Goal: Task Accomplishment & Management: Use online tool/utility

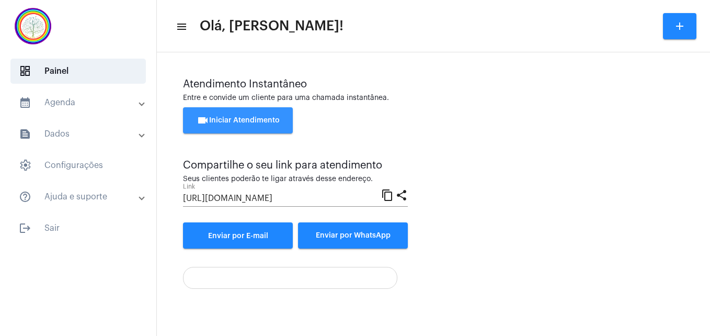
click at [258, 117] on span "videocam Iniciar Atendimento" at bounding box center [238, 120] width 83 height 7
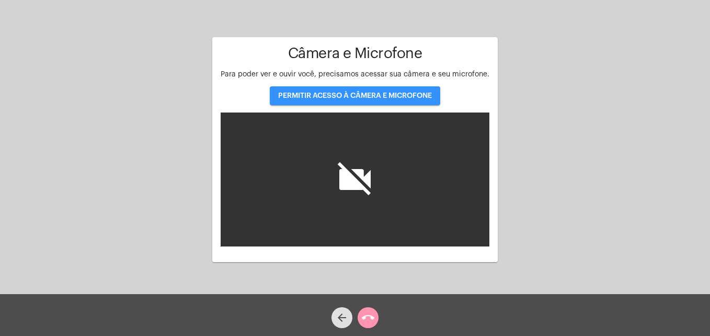
click at [343, 96] on span "PERMITIR ACESSO À CÂMERA E MICROFONE" at bounding box center [355, 95] width 154 height 7
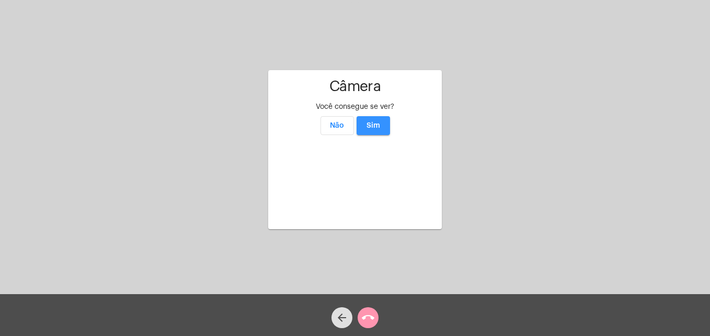
click at [377, 122] on span "Sim" at bounding box center [374, 125] width 14 height 7
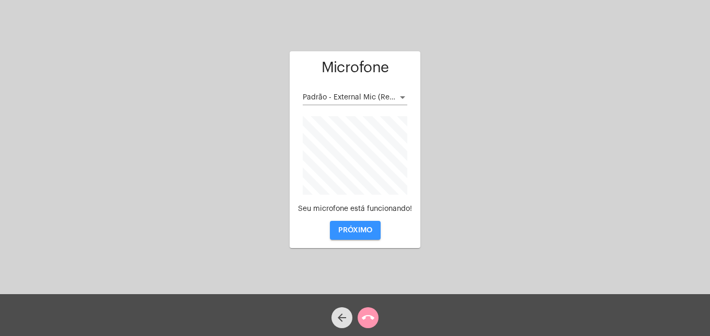
click at [359, 228] on span "PRÓXIMO" at bounding box center [355, 230] width 34 height 7
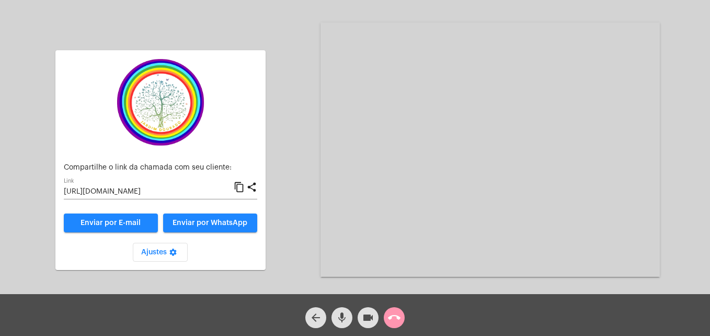
click at [241, 189] on mat-icon "content_copy" at bounding box center [239, 187] width 11 height 13
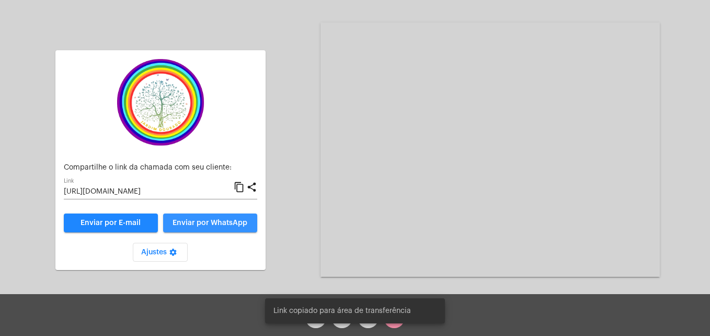
click at [239, 223] on span "Enviar por WhatsApp" at bounding box center [210, 222] width 75 height 7
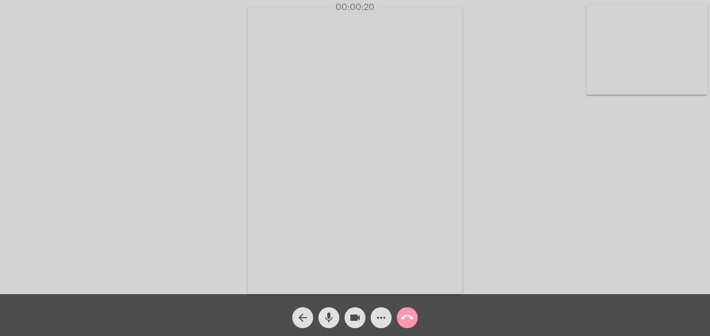
click at [596, 72] on video at bounding box center [647, 49] width 121 height 91
click at [280, 263] on video at bounding box center [449, 150] width 381 height 286
